Goal: Find specific page/section: Find specific page/section

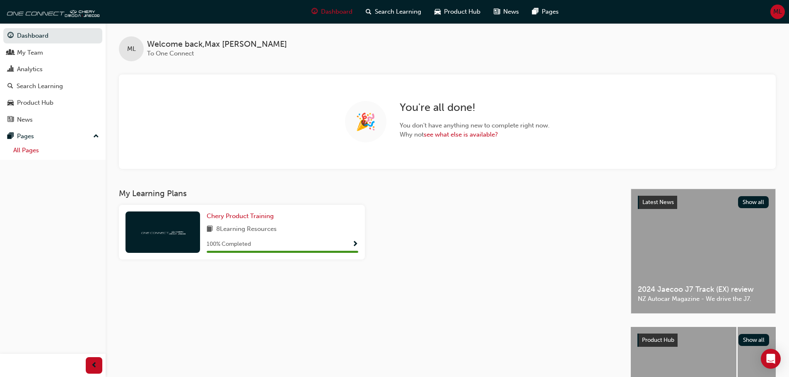
click at [55, 148] on link "All Pages" at bounding box center [56, 150] width 92 height 13
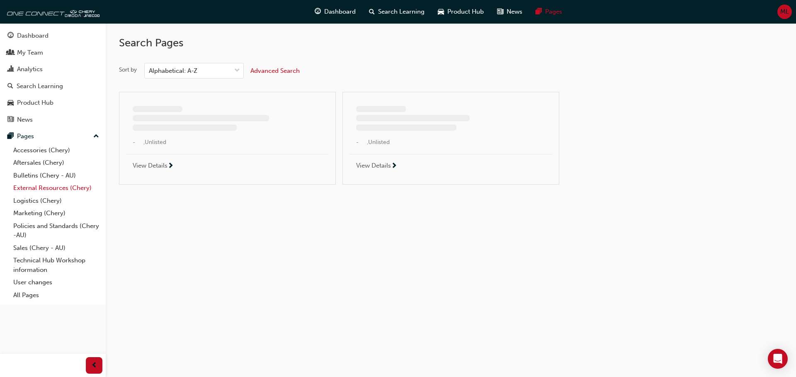
click at [83, 188] on link "External Resources (Chery)" at bounding box center [56, 188] width 92 height 13
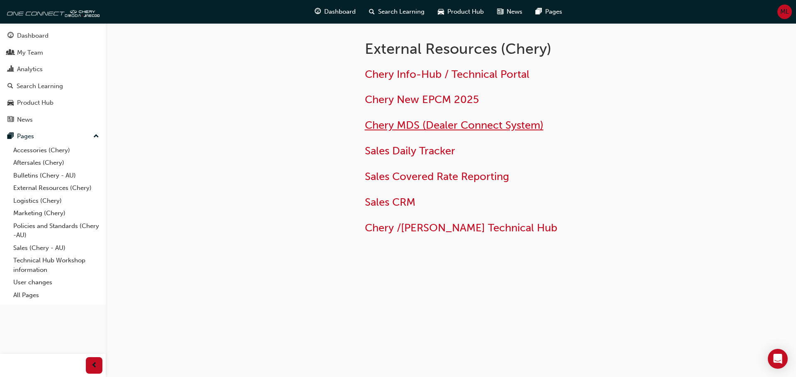
click at [442, 123] on span "Chery MDS (Dealer Connect System)" at bounding box center [454, 125] width 179 height 13
